Goal: Transaction & Acquisition: Obtain resource

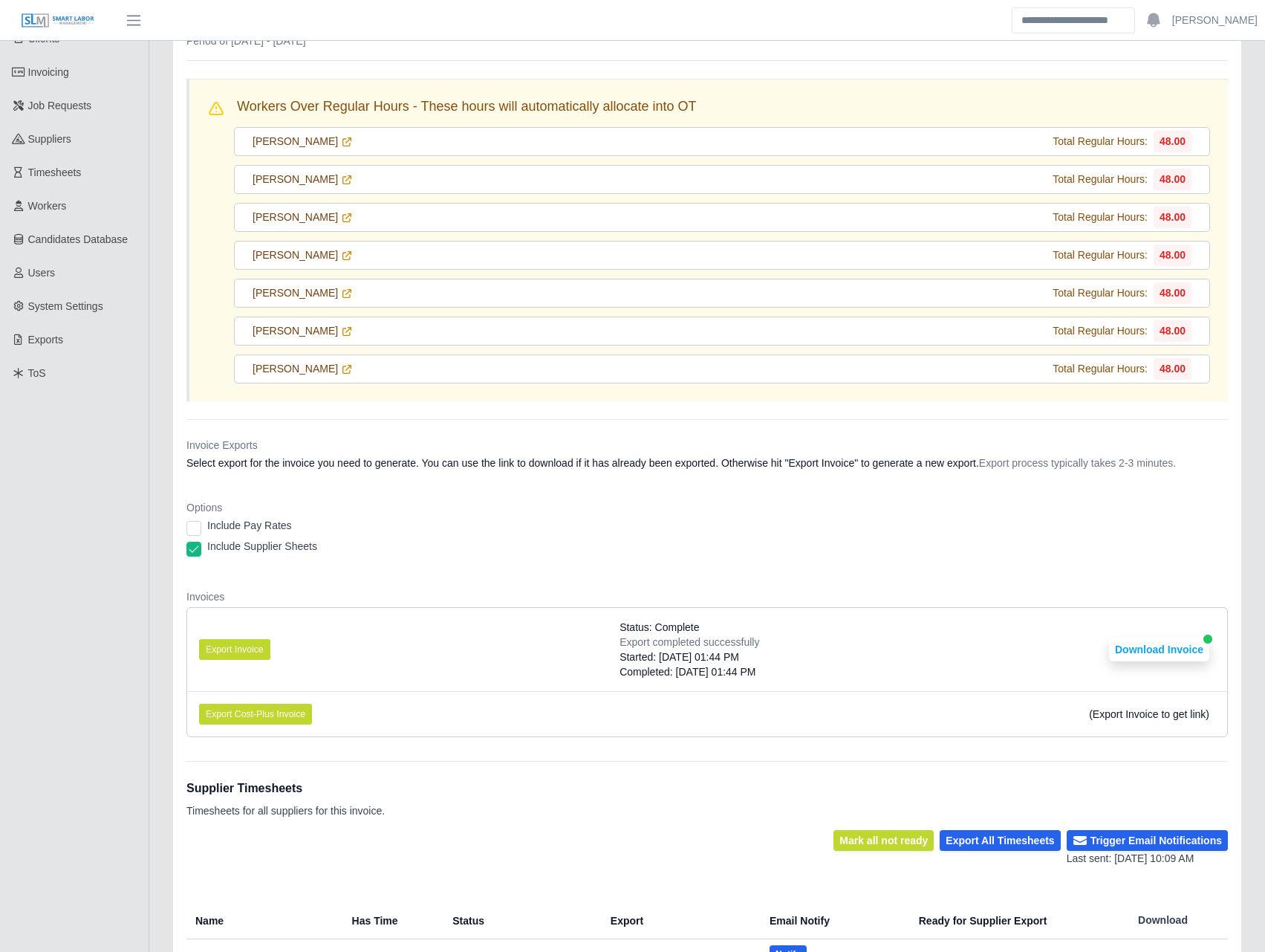
scroll to position [347, 0]
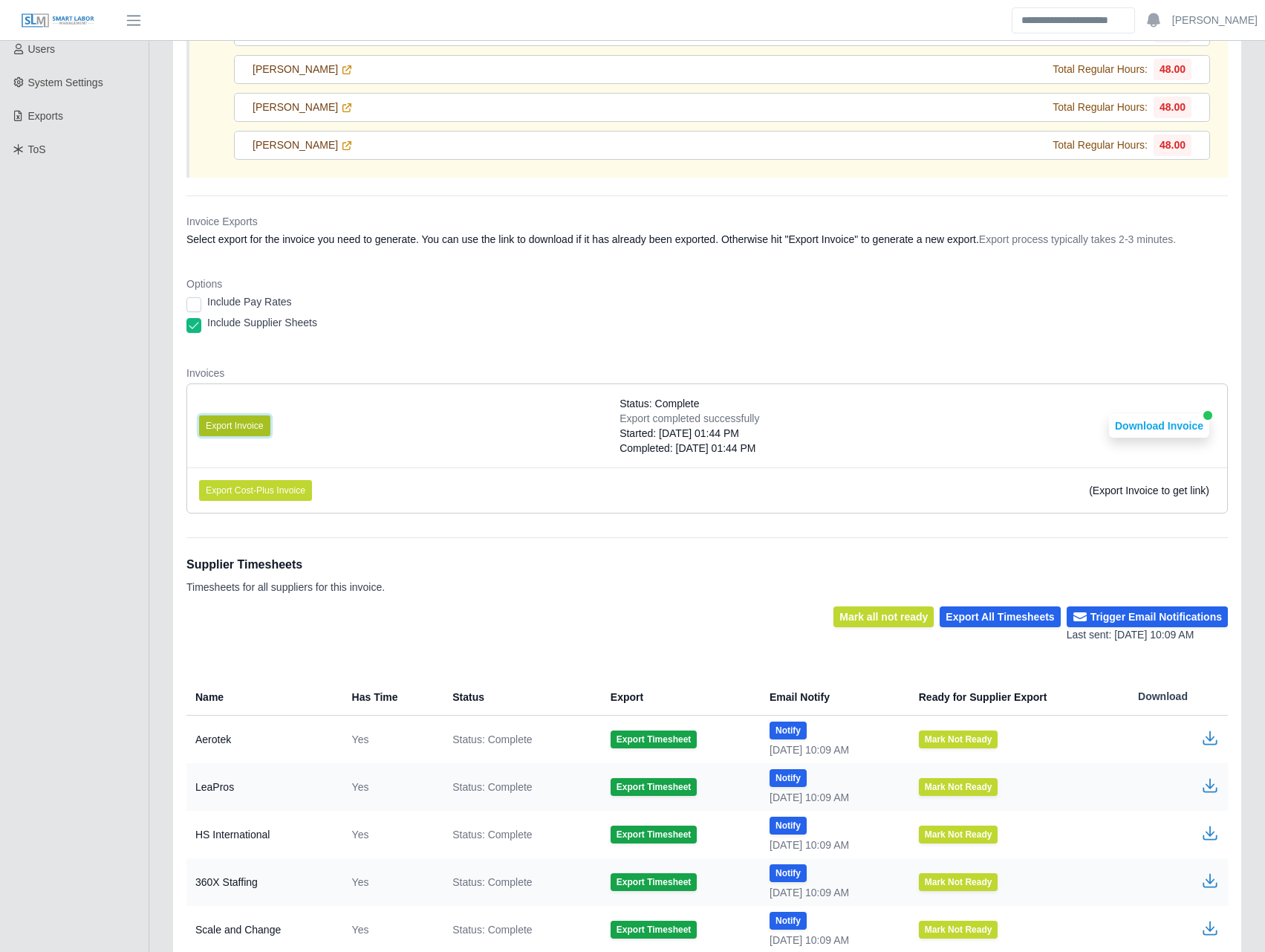
click at [248, 420] on button "Export Invoice" at bounding box center [234, 425] width 71 height 21
click at [874, 372] on dt "Invoices" at bounding box center [707, 373] width 1042 height 15
click at [1171, 420] on button "Download Invoice" at bounding box center [1159, 425] width 100 height 24
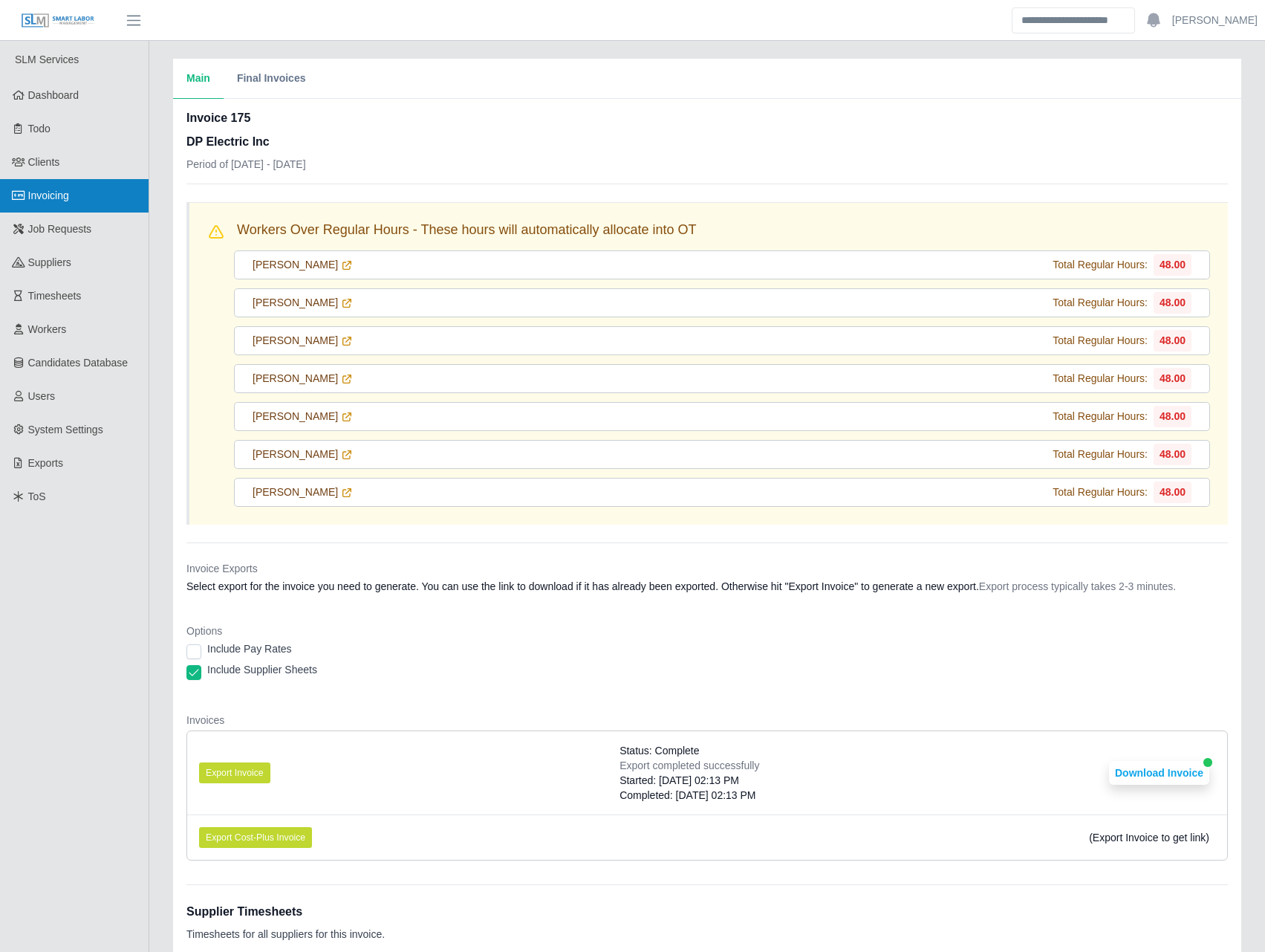
click at [86, 193] on link "Invoicing" at bounding box center [74, 196] width 149 height 34
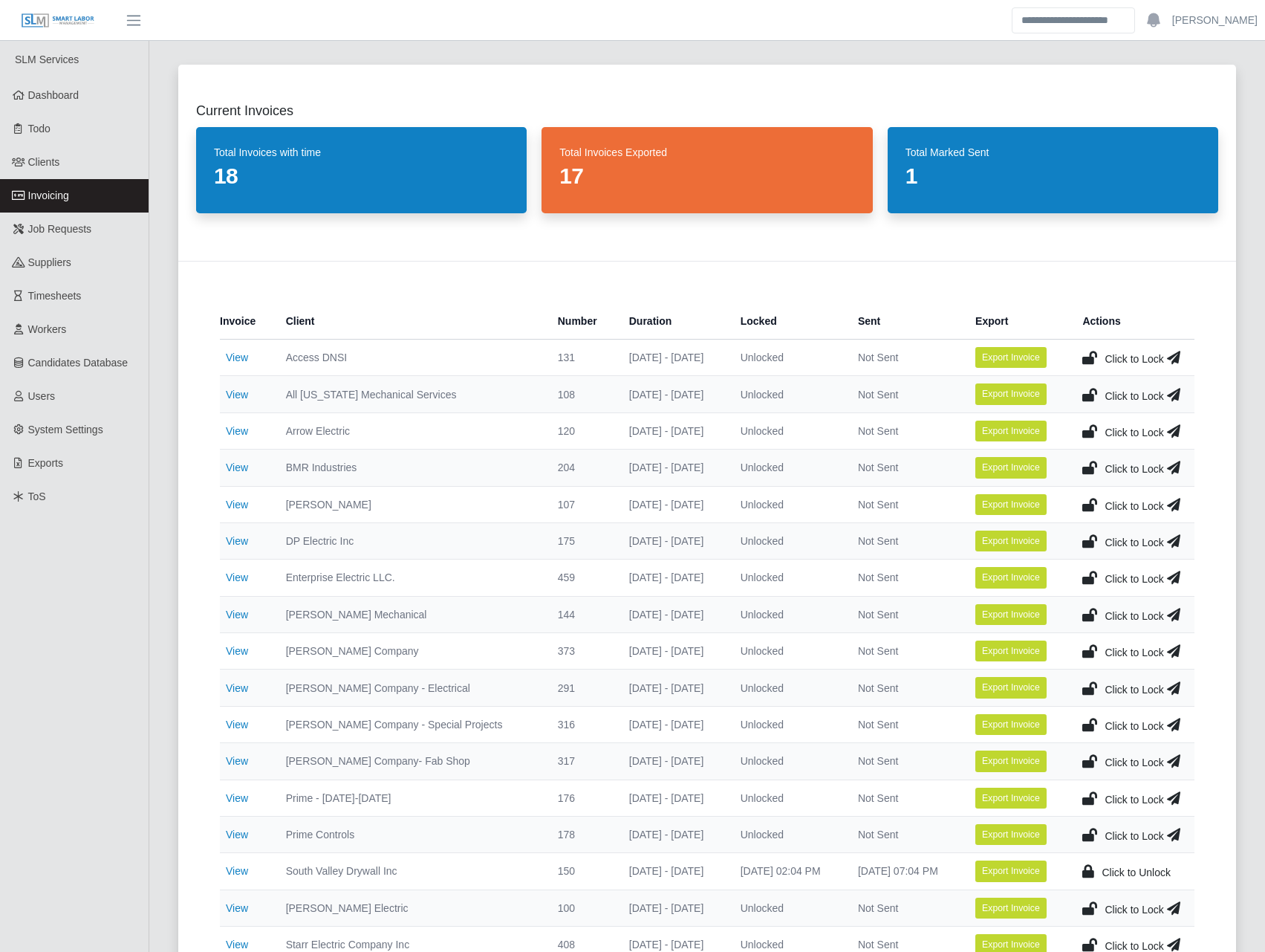
click at [1087, 531] on icon at bounding box center [1089, 541] width 15 height 21
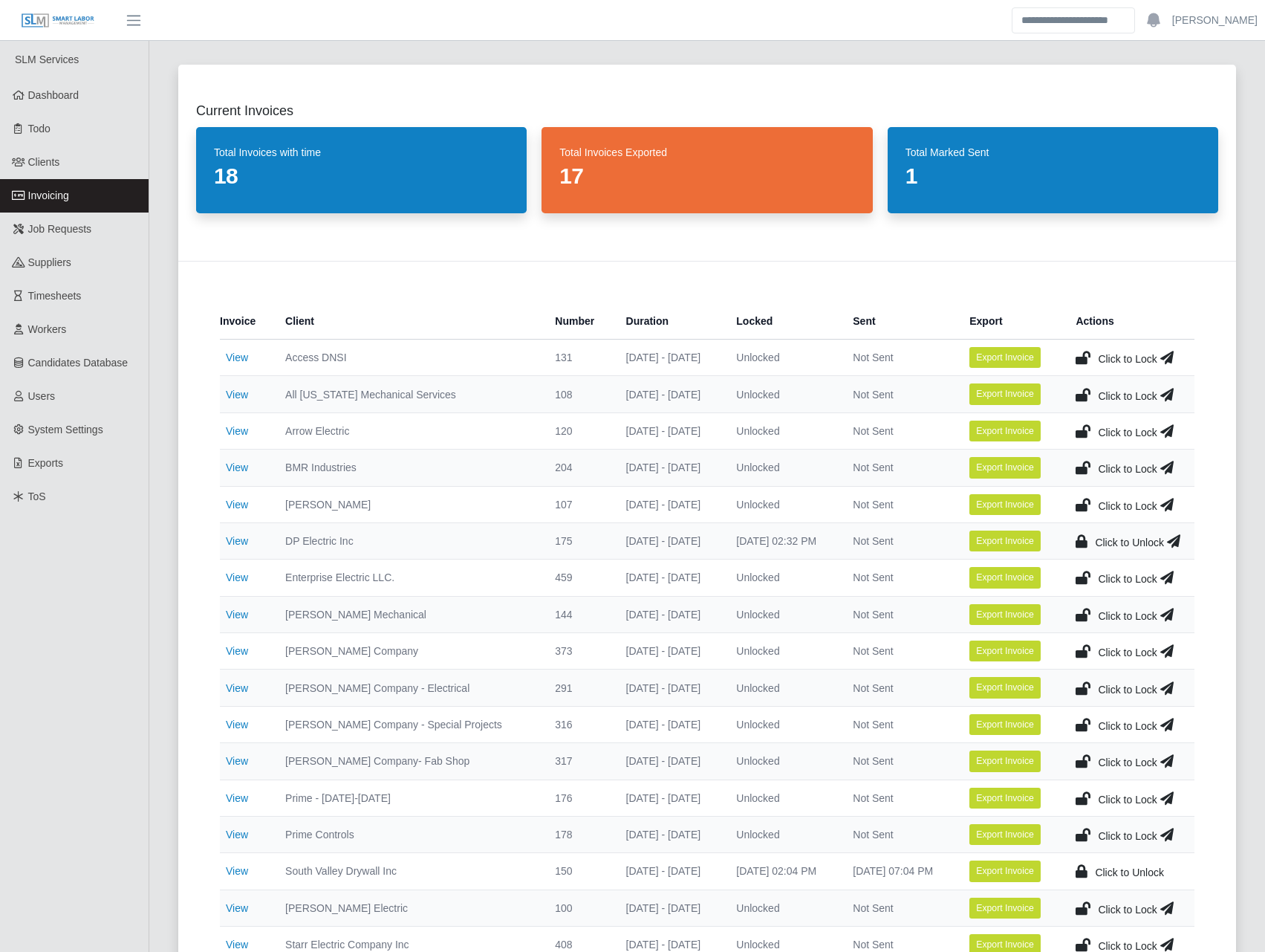
click at [1175, 541] on icon at bounding box center [1174, 541] width 14 height 21
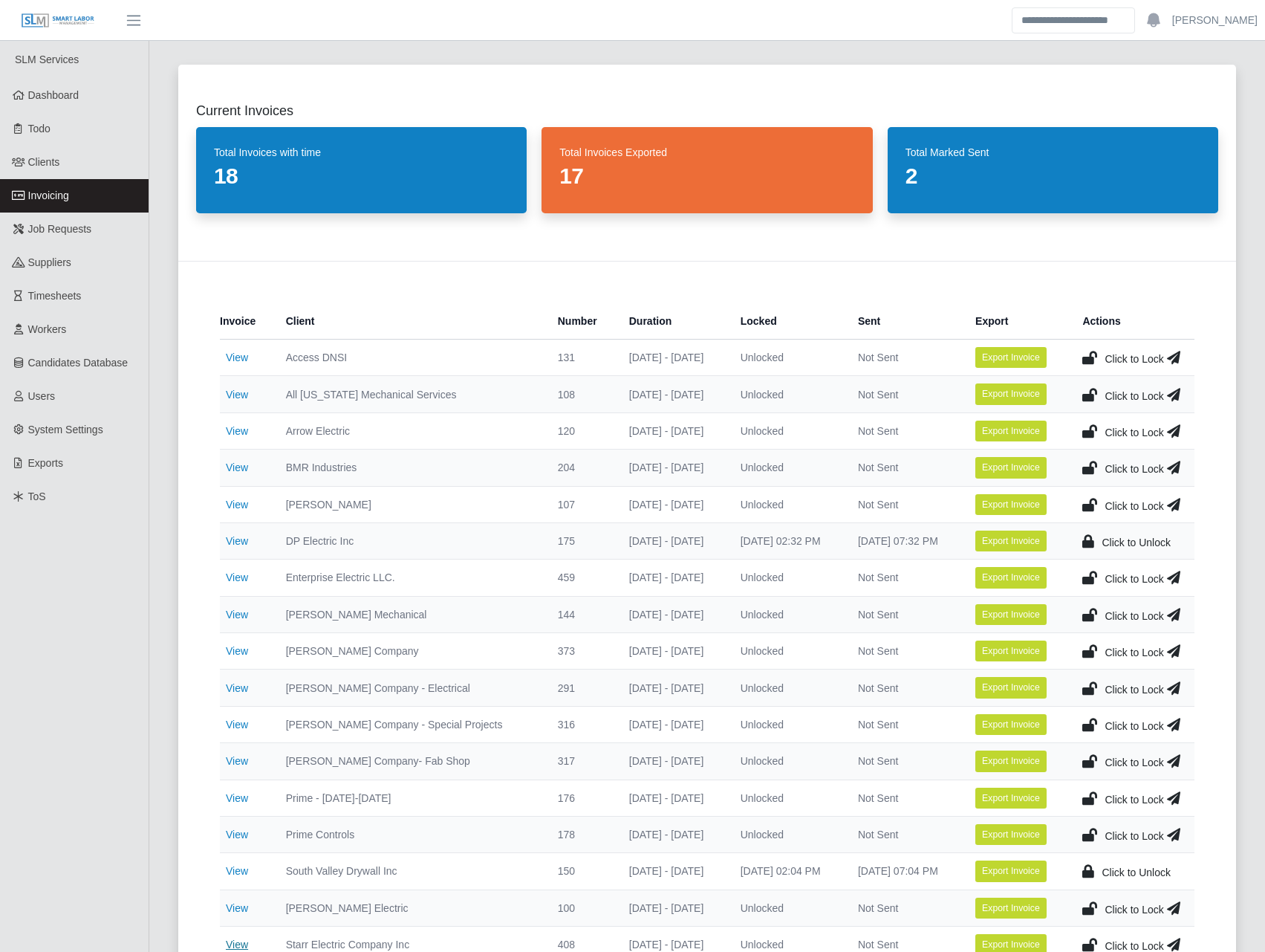
click at [242, 944] on link "View" at bounding box center [237, 944] width 22 height 12
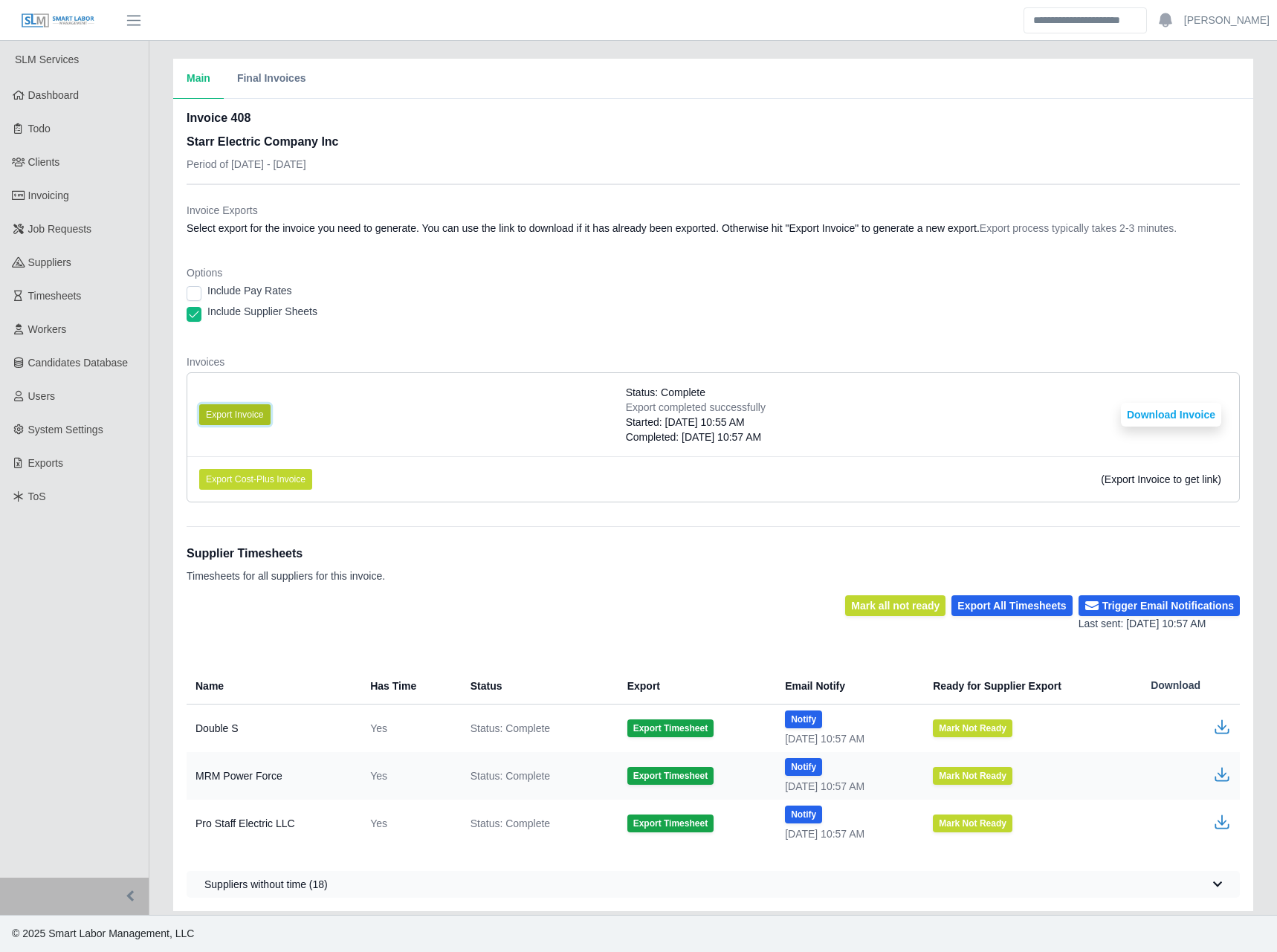
click at [259, 419] on button "Export Invoice" at bounding box center [234, 414] width 71 height 21
click at [506, 257] on dl "Invoice Exports Select export for the invoice you need to generate. You can use…" at bounding box center [713, 359] width 1053 height 311
click at [1172, 415] on button "Download Invoice" at bounding box center [1171, 415] width 100 height 24
